Goal: Task Accomplishment & Management: Use online tool/utility

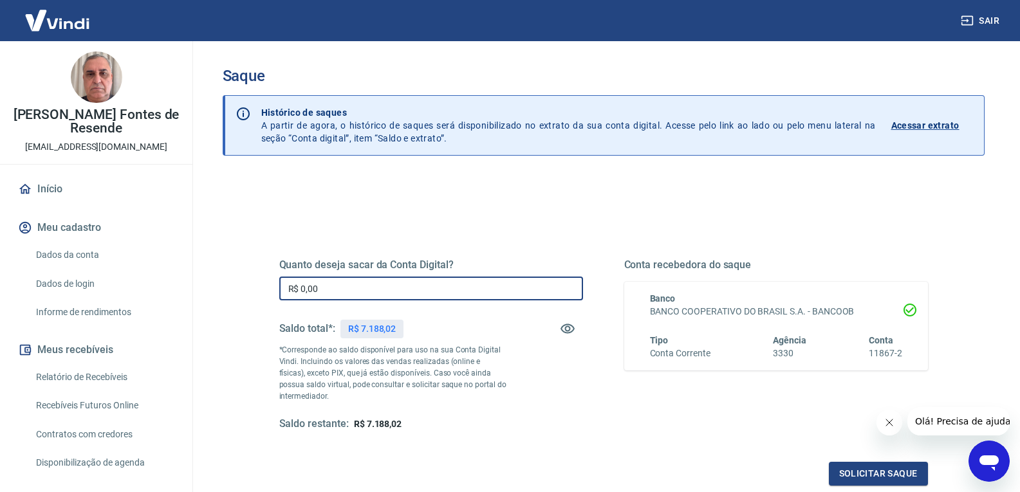
click at [450, 288] on input "R$ 0,00" at bounding box center [431, 289] width 304 height 24
type input "R$ 7.188,02"
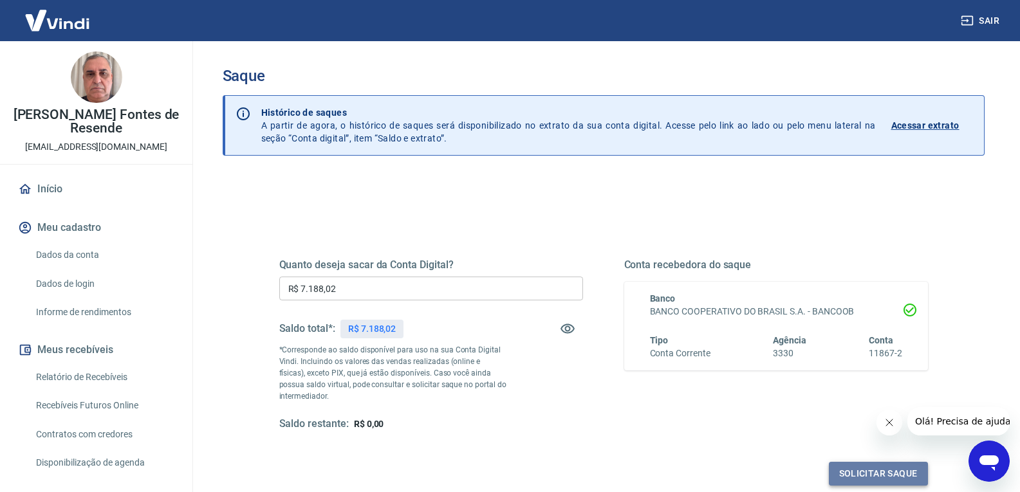
click at [860, 473] on button "Solicitar saque" at bounding box center [878, 474] width 99 height 24
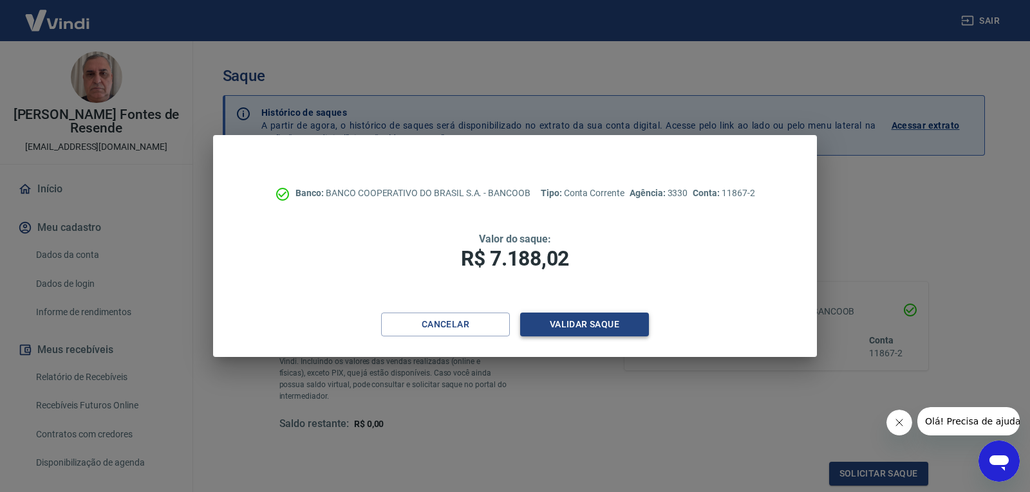
click at [597, 323] on button "Validar saque" at bounding box center [584, 325] width 129 height 24
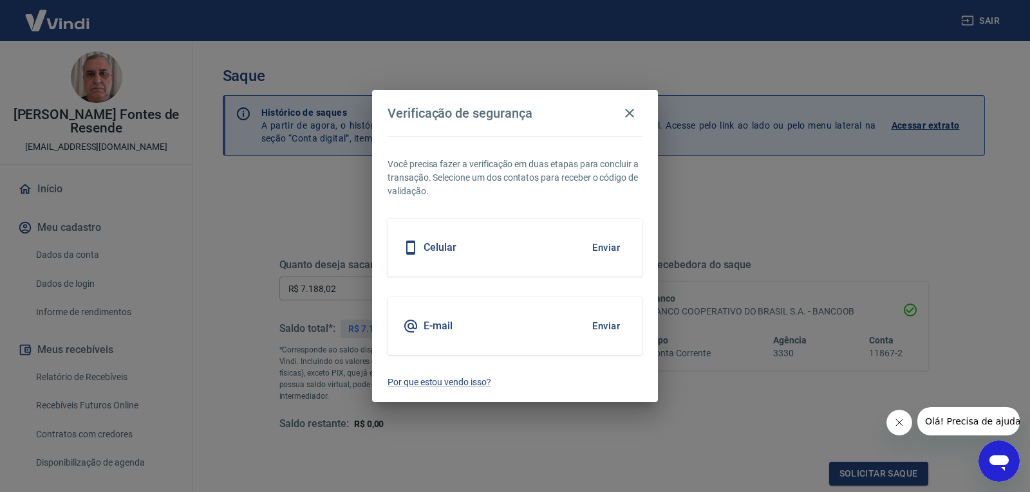
click at [607, 249] on button "Enviar" at bounding box center [606, 247] width 42 height 27
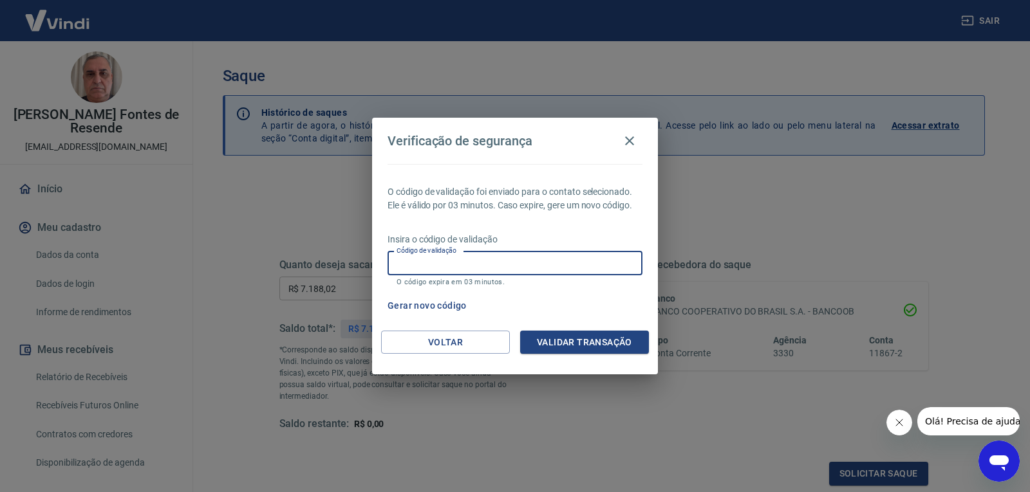
click at [584, 269] on input "Código de validação" at bounding box center [514, 264] width 255 height 24
type input "255493"
click at [606, 340] on button "Validar transação" at bounding box center [584, 343] width 129 height 24
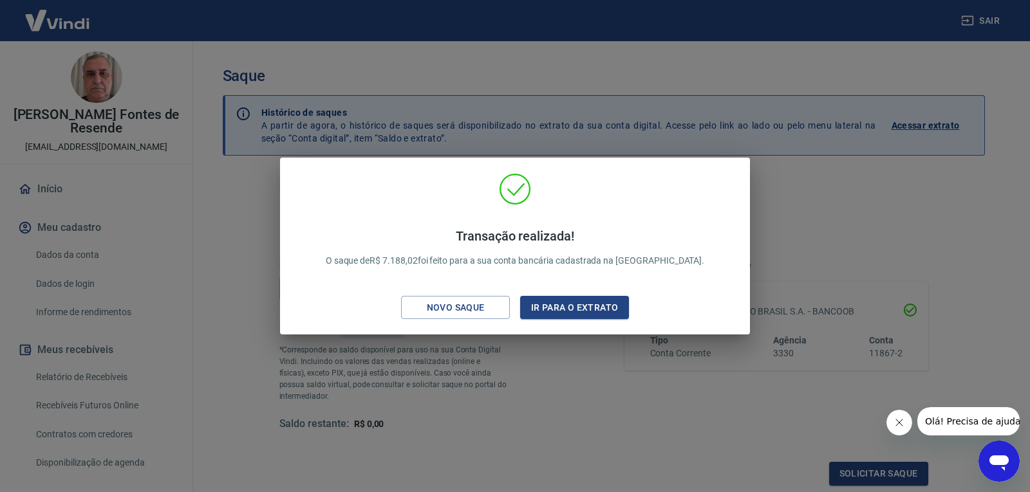
click at [571, 407] on div "Transação realizada! O saque de R$ 7.188,02 foi feito para a sua conta bancária…" at bounding box center [515, 246] width 1030 height 492
